Goal: Transaction & Acquisition: Purchase product/service

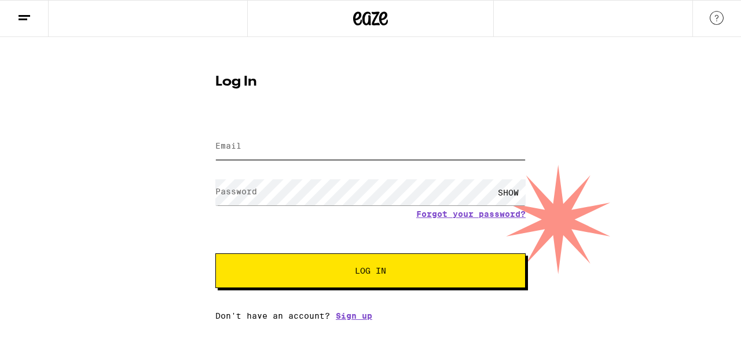
type input "[EMAIL_ADDRESS][DOMAIN_NAME]"
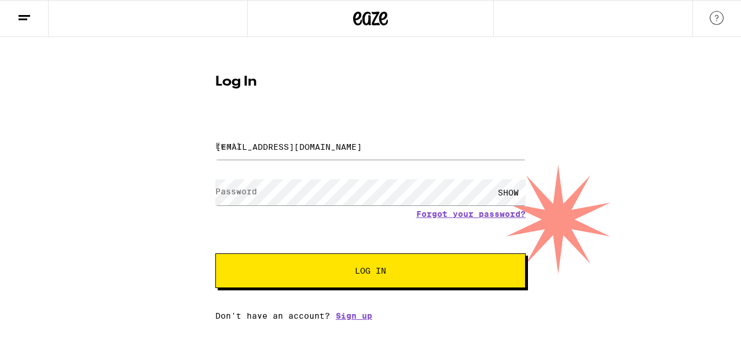
click at [363, 279] on button "Log In" at bounding box center [370, 271] width 310 height 35
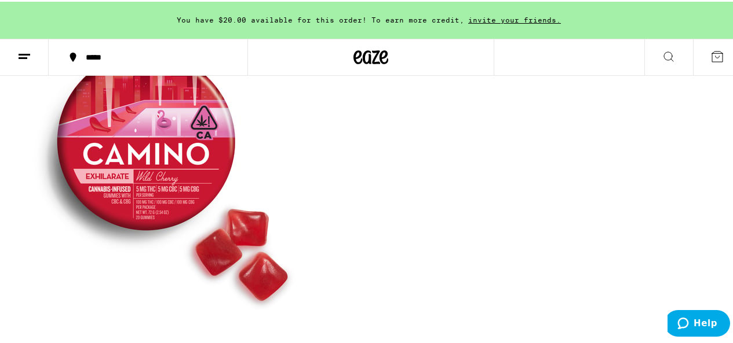
scroll to position [96, 0]
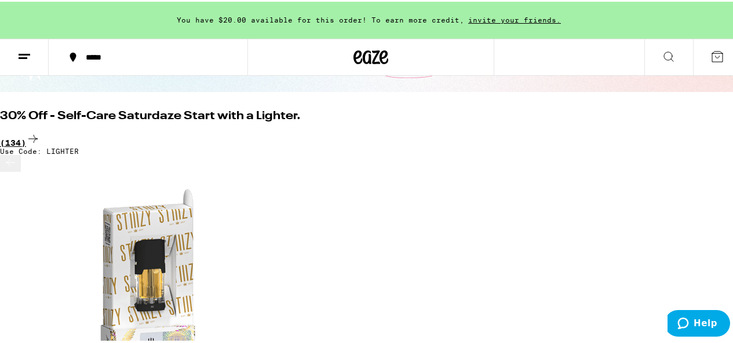
click at [697, 130] on div "(134)" at bounding box center [370, 138] width 741 height 16
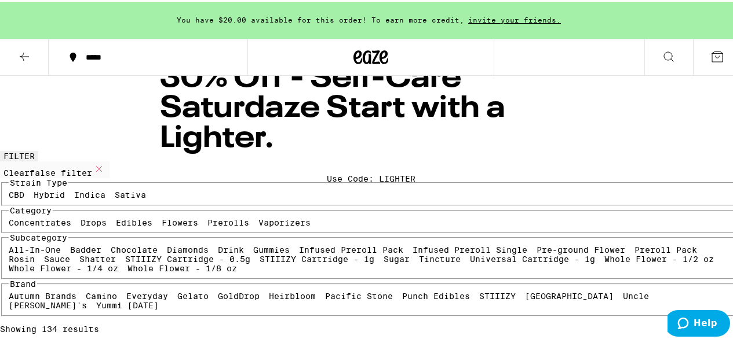
click at [115, 198] on label "Sativa" at bounding box center [130, 193] width 31 height 9
click at [117, 191] on input "Sativa" at bounding box center [117, 191] width 1 height 1
checkbox input "true"
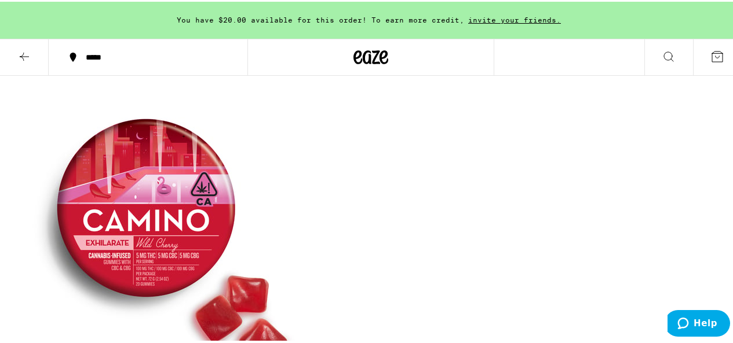
scroll to position [193, 0]
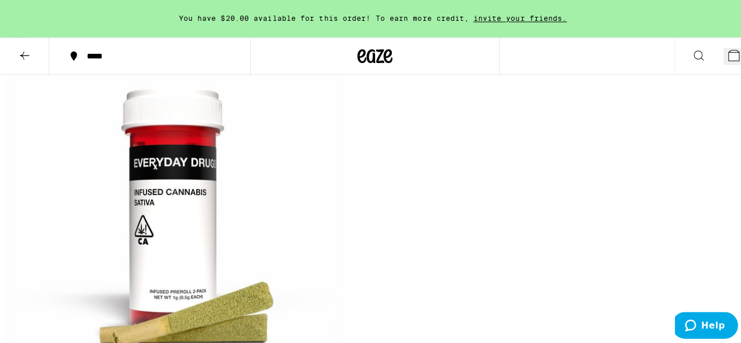
scroll to position [2220, 0]
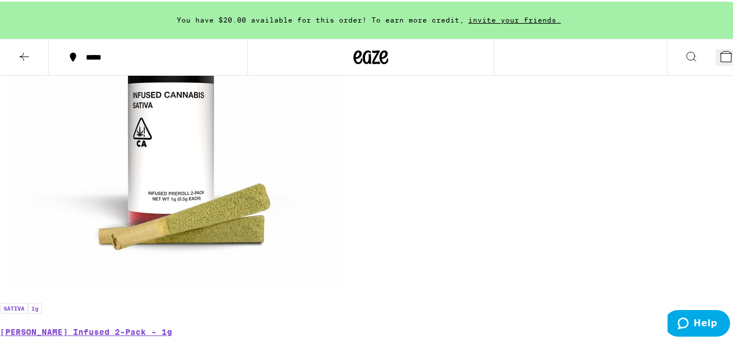
click at [715, 50] on button "2" at bounding box center [728, 55] width 26 height 17
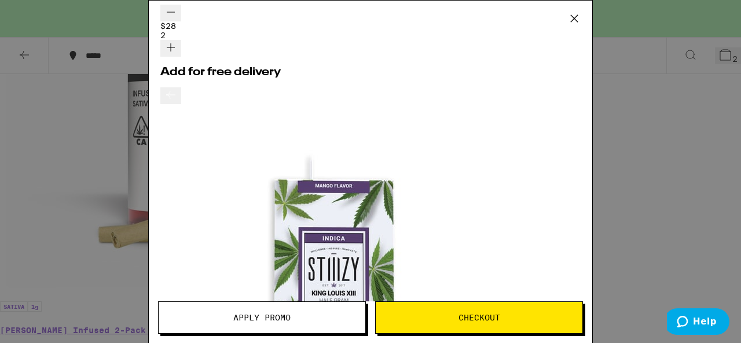
scroll to position [193, 0]
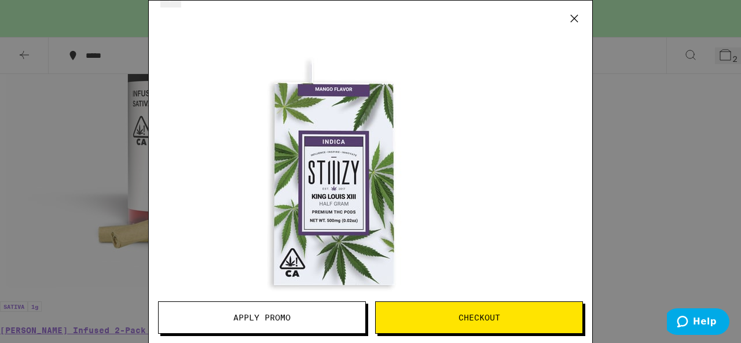
click at [292, 314] on span "Apply Promo" at bounding box center [262, 318] width 207 height 8
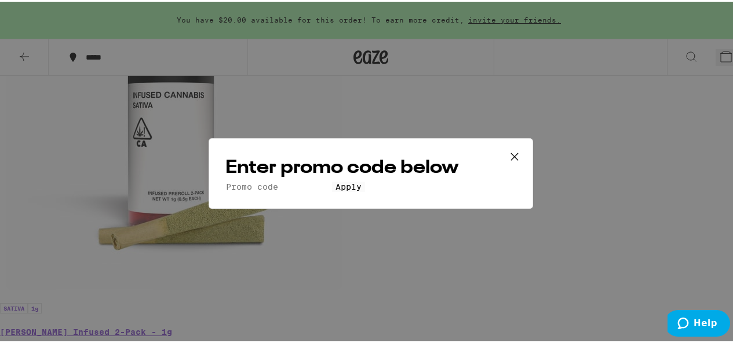
click at [302, 180] on input "Promo Code" at bounding box center [278, 185] width 107 height 10
type input "lighter"
click at [332, 180] on button "Apply" at bounding box center [348, 185] width 33 height 10
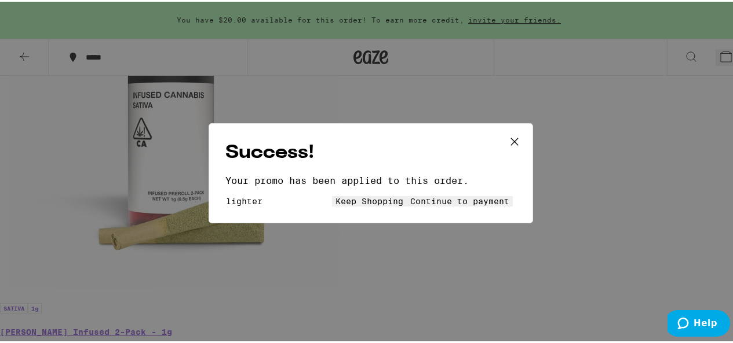
click at [332, 202] on button "Keep Shopping" at bounding box center [369, 200] width 75 height 10
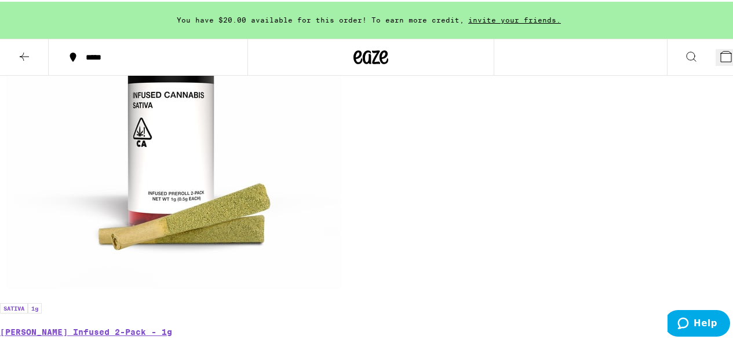
click at [733, 54] on span "2" at bounding box center [735, 58] width 5 height 9
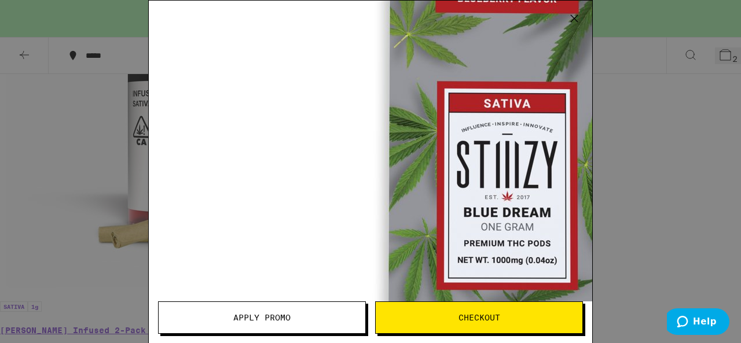
scroll to position [29, 0]
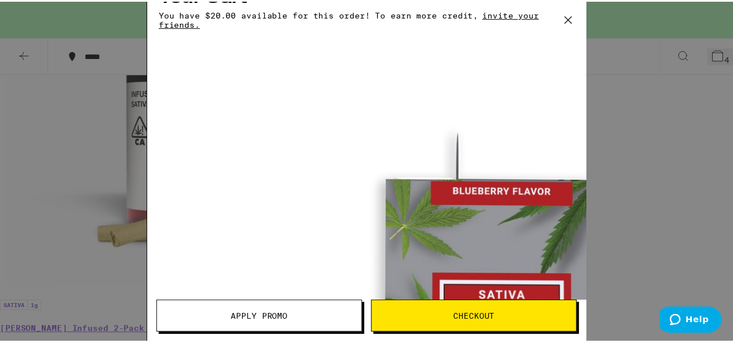
scroll to position [219, 0]
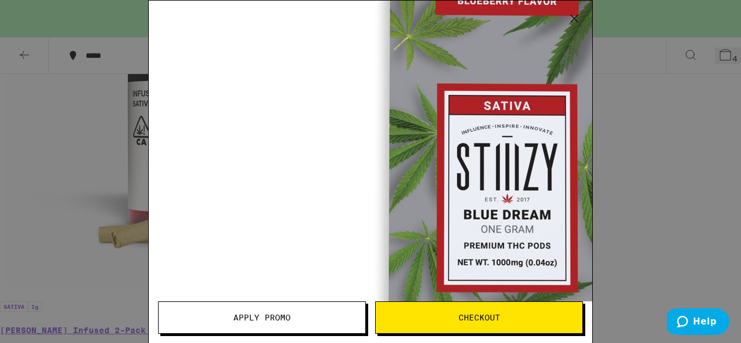
click at [574, 13] on icon at bounding box center [574, 18] width 17 height 17
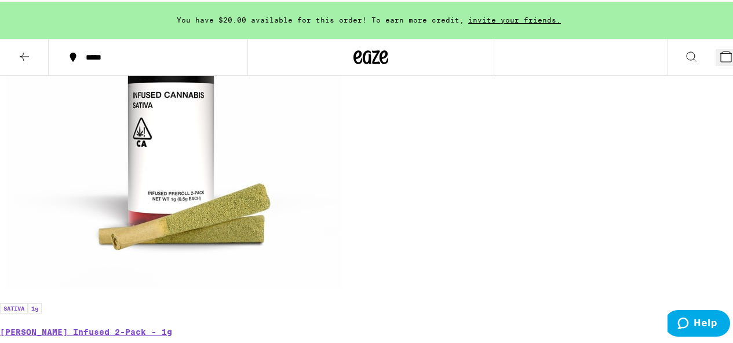
click at [25, 56] on icon at bounding box center [24, 55] width 14 height 14
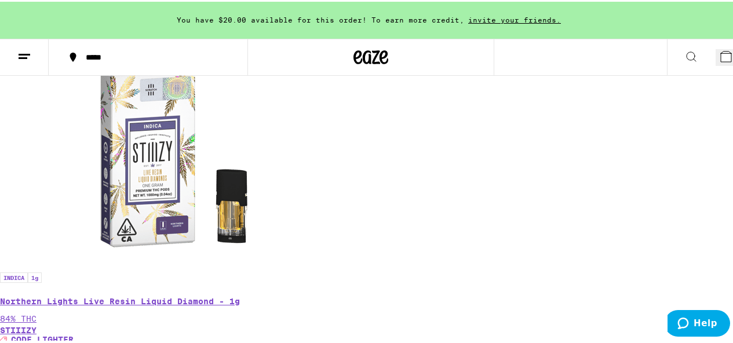
scroll to position [96, 0]
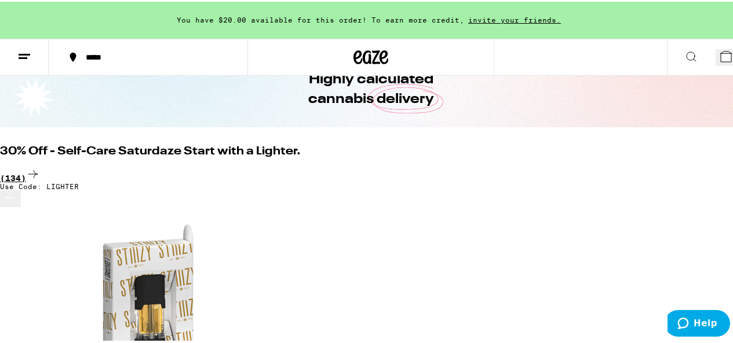
click at [703, 166] on div "(134)" at bounding box center [370, 174] width 741 height 16
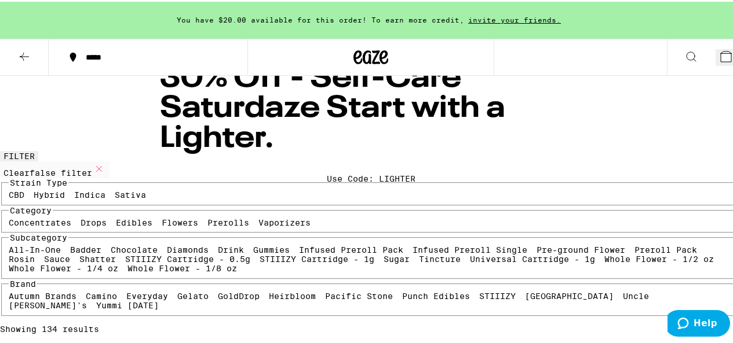
click at [115, 198] on label "Sativa" at bounding box center [130, 193] width 31 height 9
click at [117, 191] on input "Sativa" at bounding box center [117, 191] width 1 height 1
checkbox input "true"
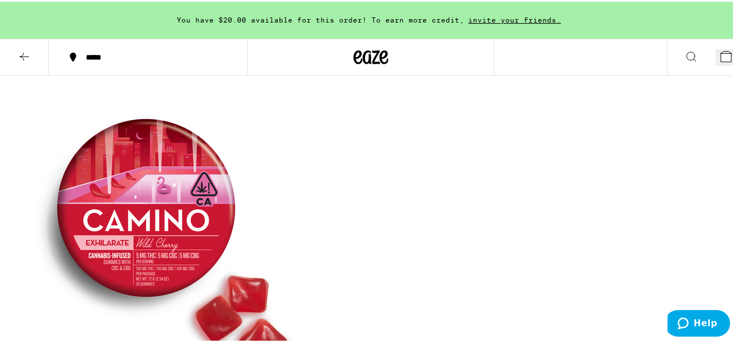
scroll to position [386, 0]
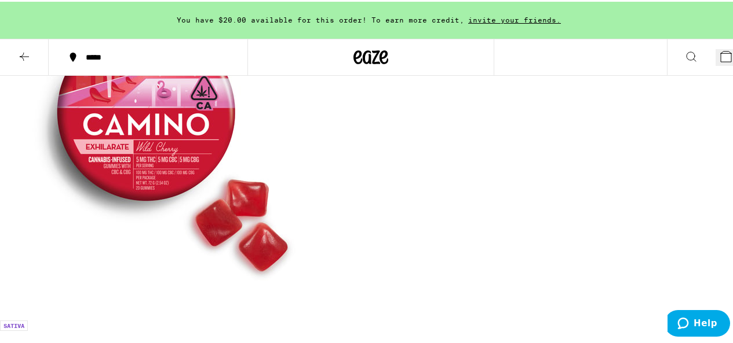
click at [715, 62] on button "4" at bounding box center [728, 55] width 26 height 17
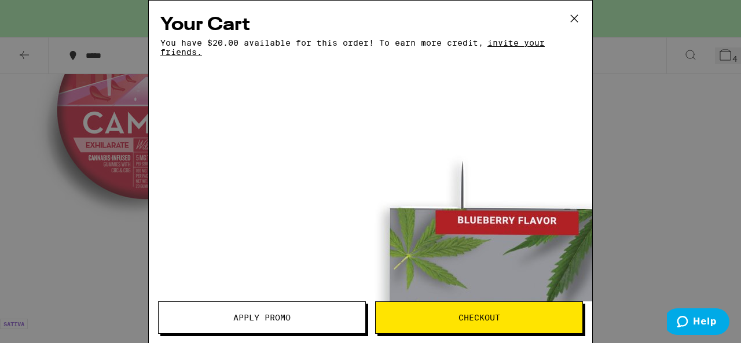
click at [580, 19] on icon at bounding box center [574, 18] width 17 height 17
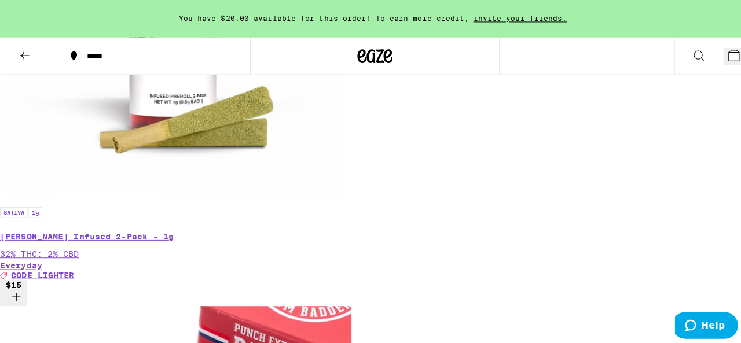
scroll to position [2220, 0]
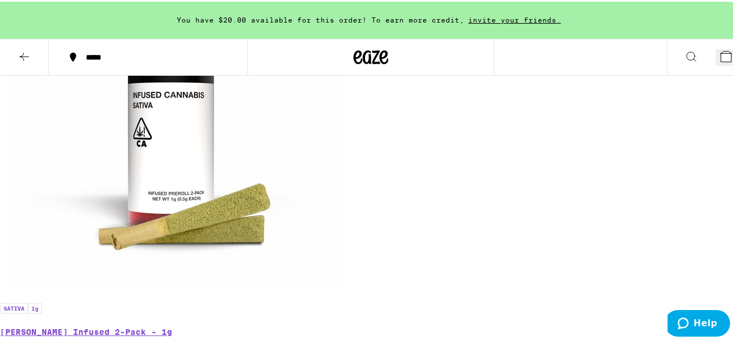
click at [718, 64] on button "4" at bounding box center [728, 55] width 26 height 17
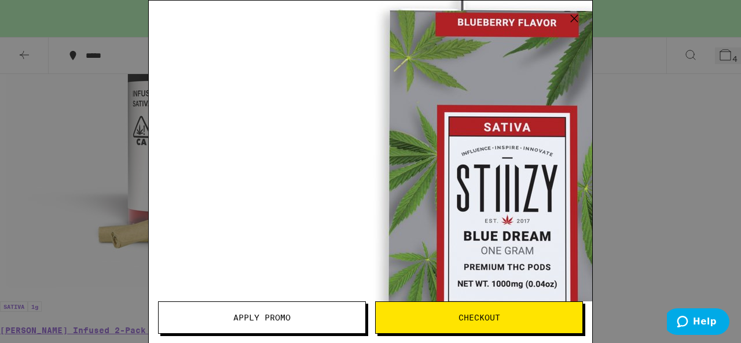
scroll to position [210, 0]
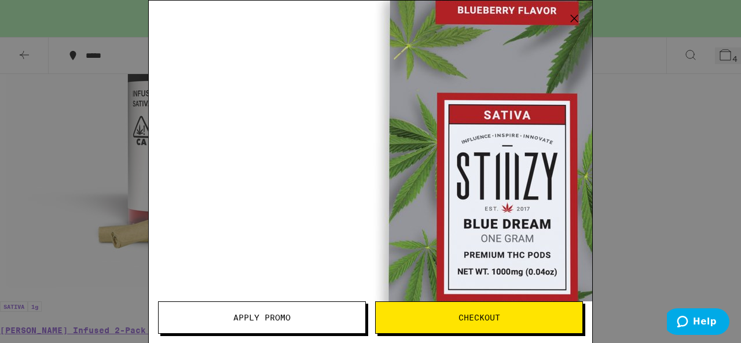
click at [495, 320] on span "Checkout" at bounding box center [480, 318] width 42 height 8
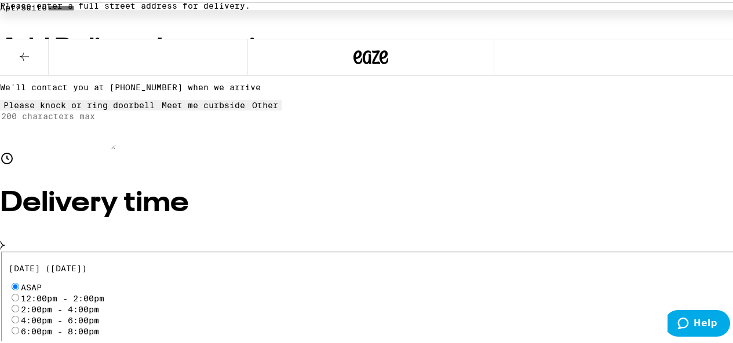
scroll to position [386, 0]
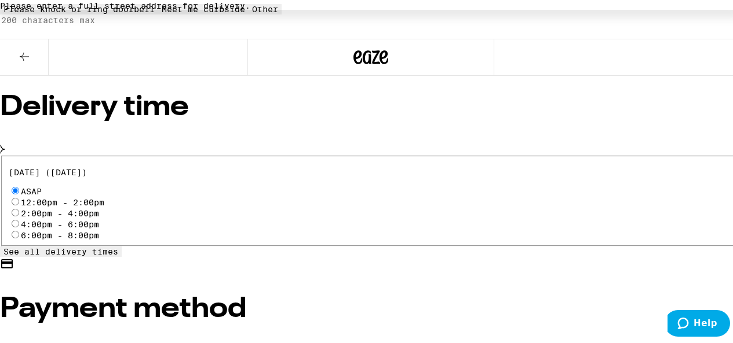
radio input "true"
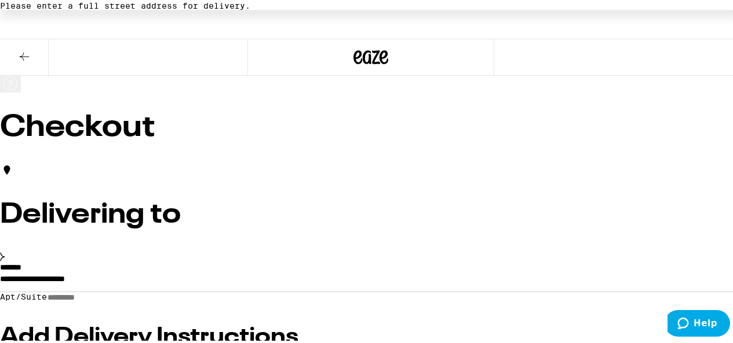
scroll to position [96, 0]
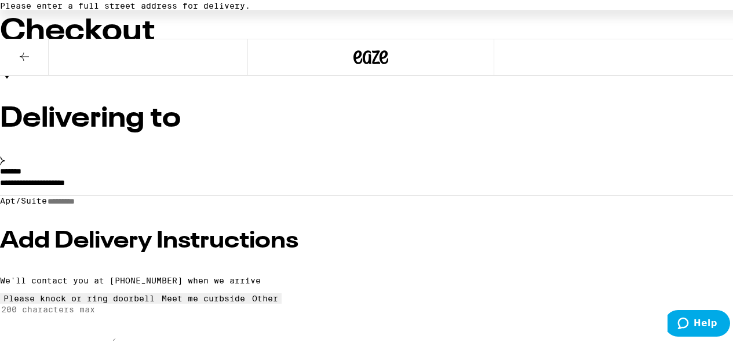
click at [129, 205] on input "Apt/Suite" at bounding box center [88, 200] width 82 height 10
click at [188, 174] on input "**********" at bounding box center [370, 184] width 741 height 20
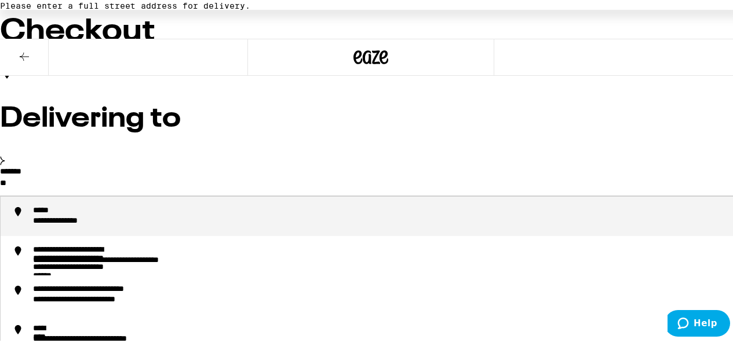
type input "*"
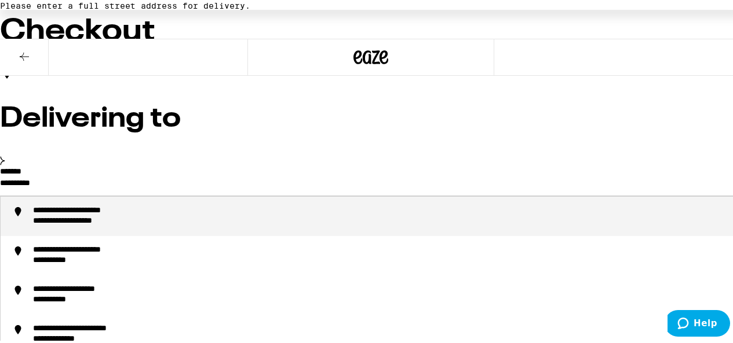
click at [210, 195] on li "**********" at bounding box center [371, 214] width 740 height 39
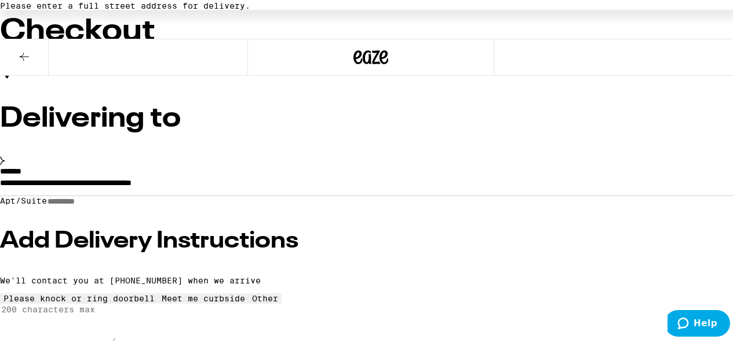
type input "**********"
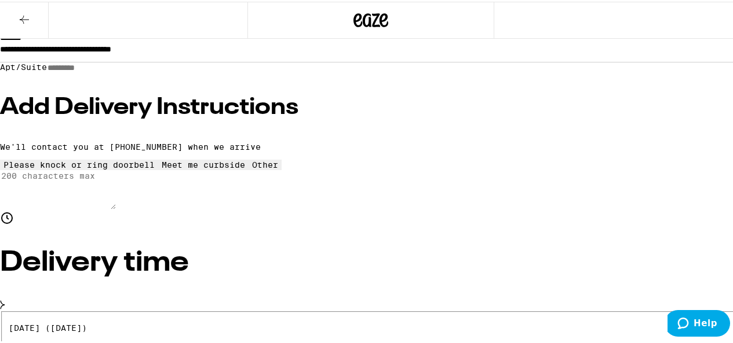
scroll to position [290, 0]
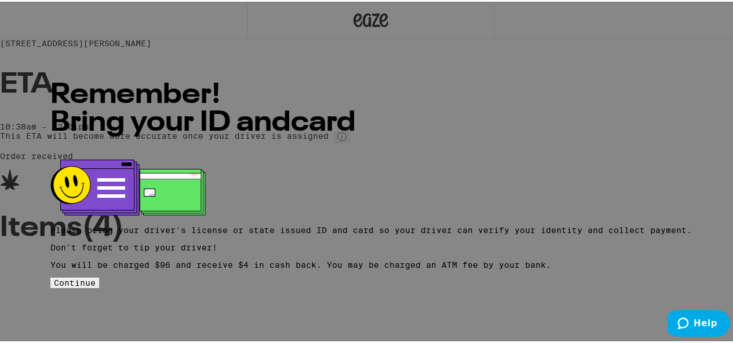
click at [99, 287] on button "Continue" at bounding box center [74, 281] width 49 height 10
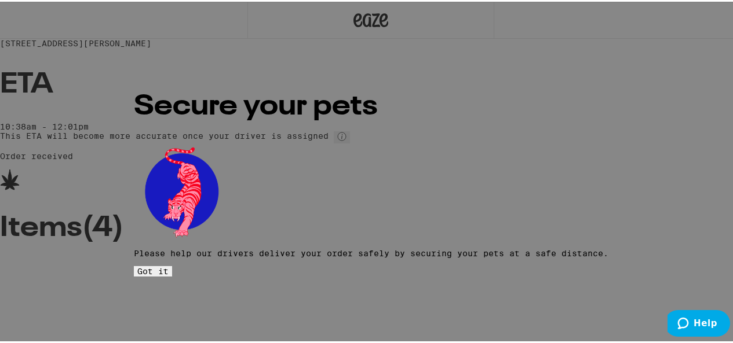
click at [172, 265] on button "Got it" at bounding box center [153, 270] width 38 height 10
